Goal: Obtain resource: Download file/media

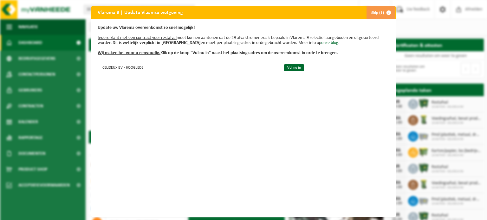
click at [384, 13] on span "button" at bounding box center [388, 12] width 13 height 13
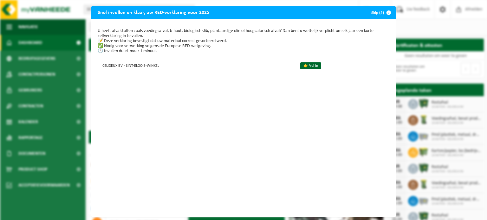
click at [383, 13] on span "button" at bounding box center [388, 12] width 13 height 13
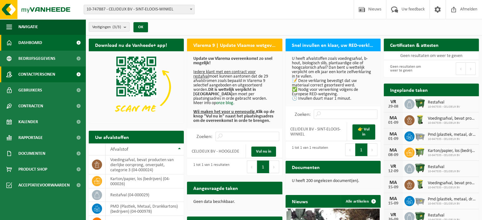
click at [52, 81] on span "Contactpersonen" at bounding box center [36, 75] width 37 height 16
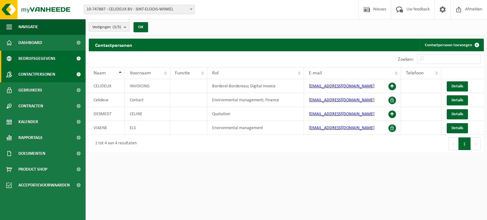
click at [53, 61] on span "Bedrijfsgegevens" at bounding box center [36, 59] width 37 height 16
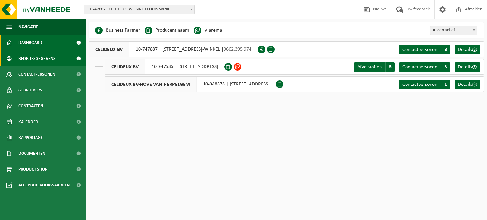
click at [48, 48] on link "Dashboard" at bounding box center [43, 43] width 86 height 16
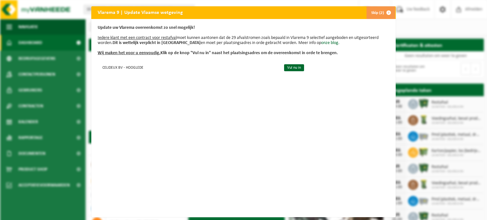
click at [385, 14] on span "button" at bounding box center [388, 12] width 13 height 13
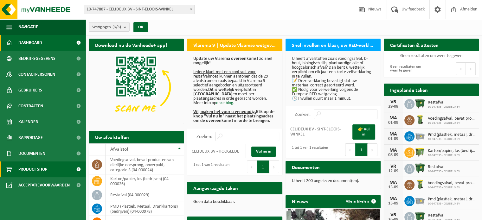
click at [36, 169] on span "Product Shop" at bounding box center [32, 170] width 29 height 16
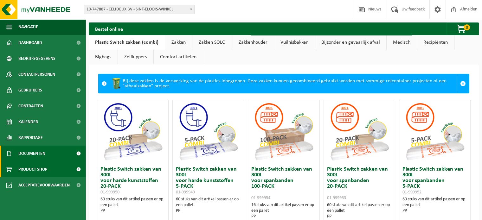
click at [38, 155] on span "Documenten" at bounding box center [31, 154] width 27 height 16
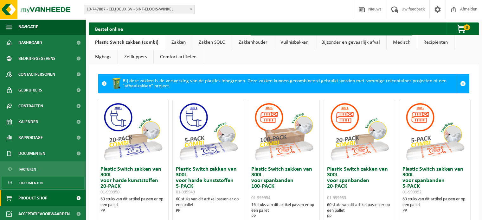
click at [34, 178] on span "Documenten" at bounding box center [30, 183] width 23 height 12
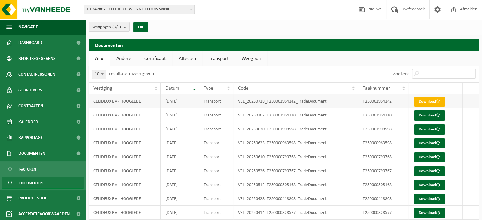
click at [430, 99] on link "Download" at bounding box center [429, 102] width 31 height 10
click at [160, 53] on link "Certificaat" at bounding box center [155, 58] width 34 height 15
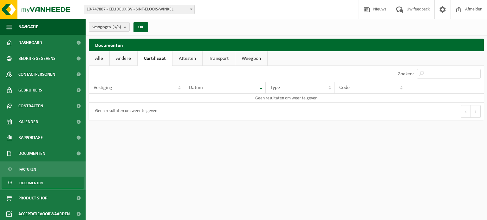
click at [131, 63] on link "Andere" at bounding box center [124, 58] width 28 height 15
click at [186, 56] on link "Attesten" at bounding box center [188, 58] width 30 height 15
click at [223, 54] on link "Transport" at bounding box center [220, 58] width 32 height 15
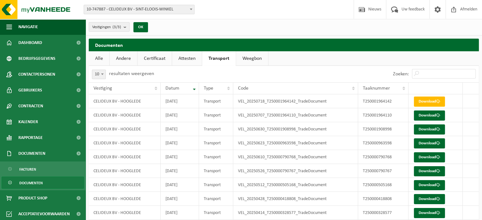
click at [93, 63] on link "Alle" at bounding box center [99, 58] width 21 height 15
